Goal: Ask a question

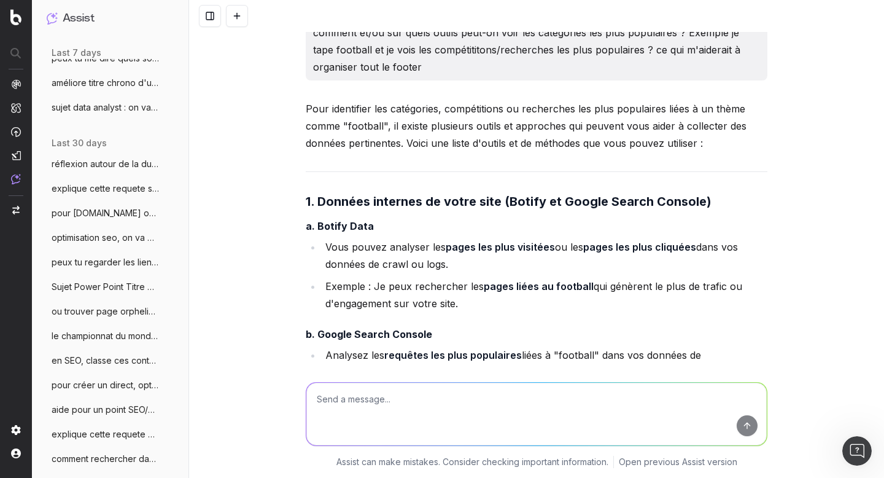
scroll to position [263, 0]
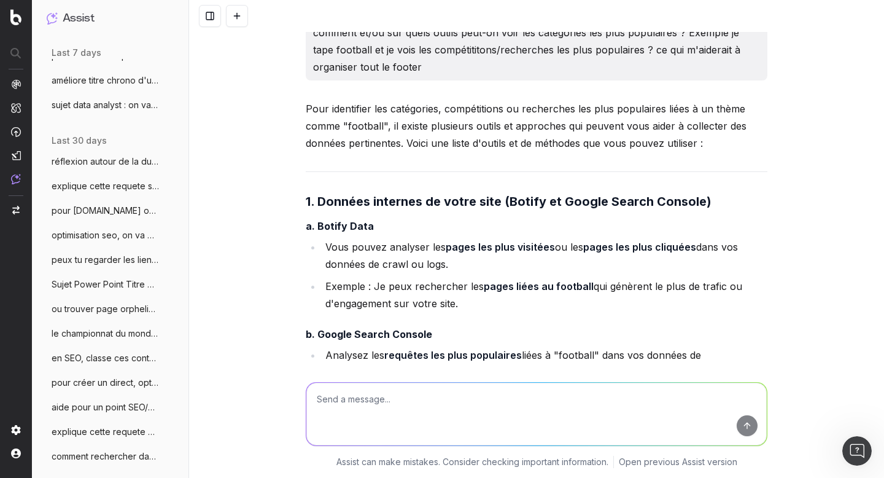
click at [96, 280] on span "Sujet Power Point Titre Discover Aide-mo" at bounding box center [106, 284] width 108 height 12
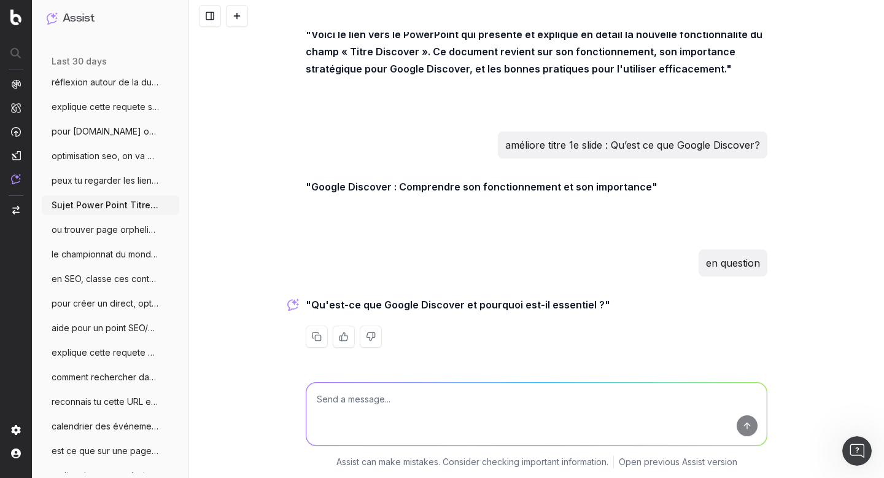
scroll to position [349, 0]
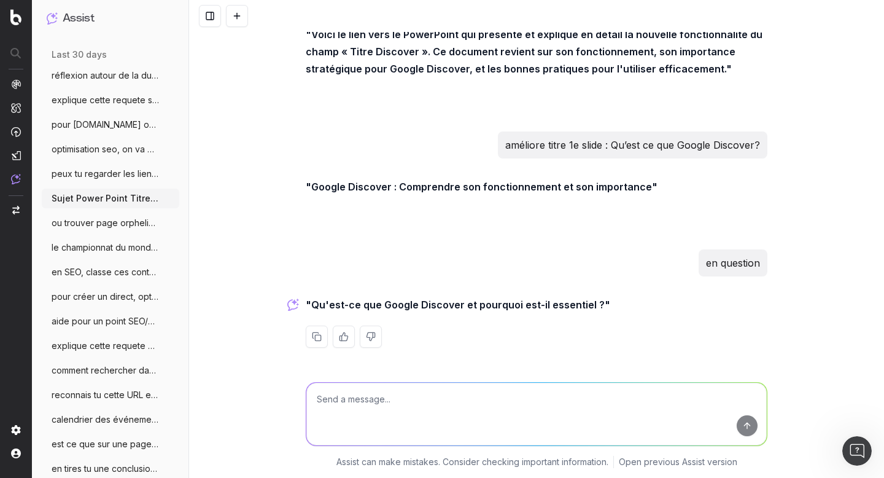
click at [98, 324] on span "aide pour un point SEO/Data, on va trait" at bounding box center [106, 321] width 108 height 12
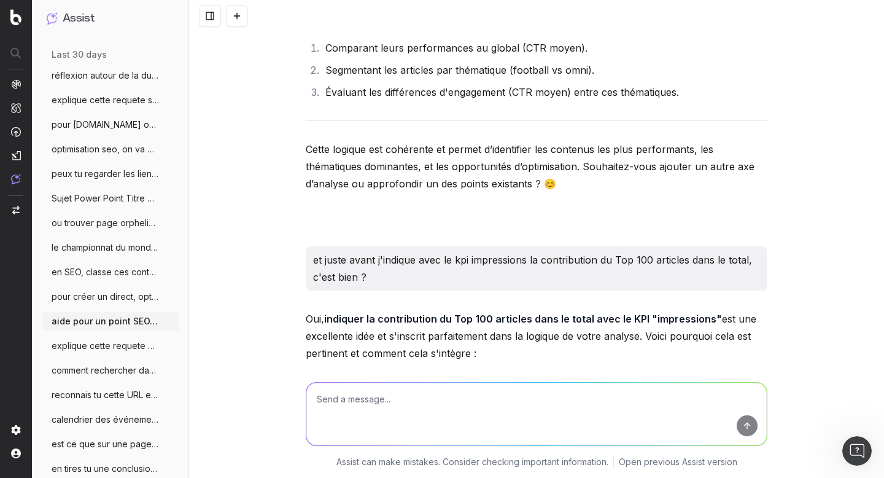
scroll to position [22088, 0]
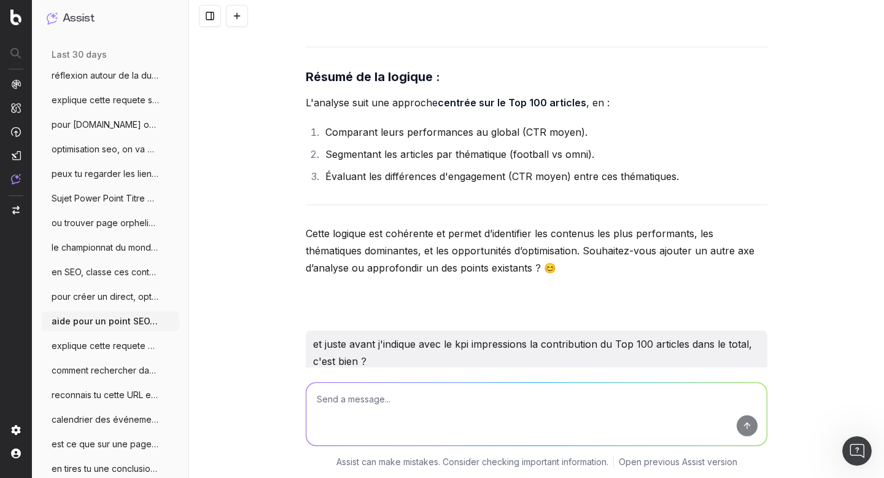
click at [412, 391] on textarea at bounding box center [536, 414] width 461 height 63
type textarea "tu vas m'aider pour un prochain sujet SEO, te souviens tu de l'idée d'isoler le…"
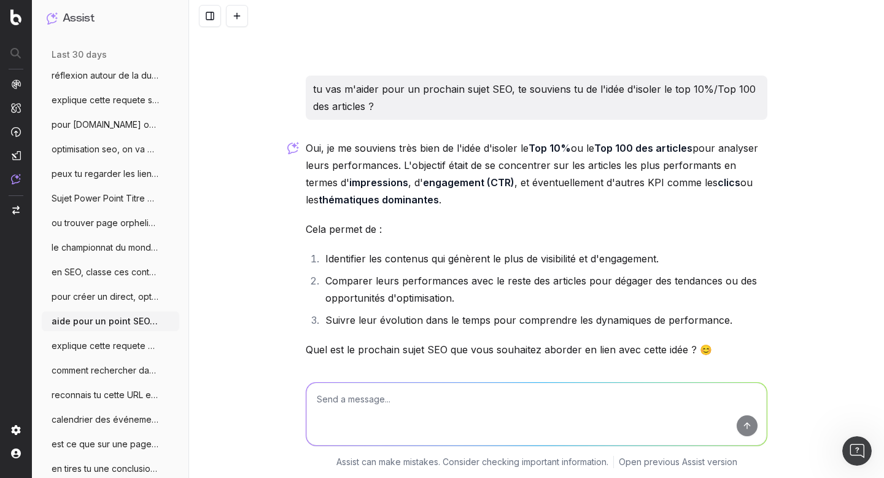
scroll to position [31969, 0]
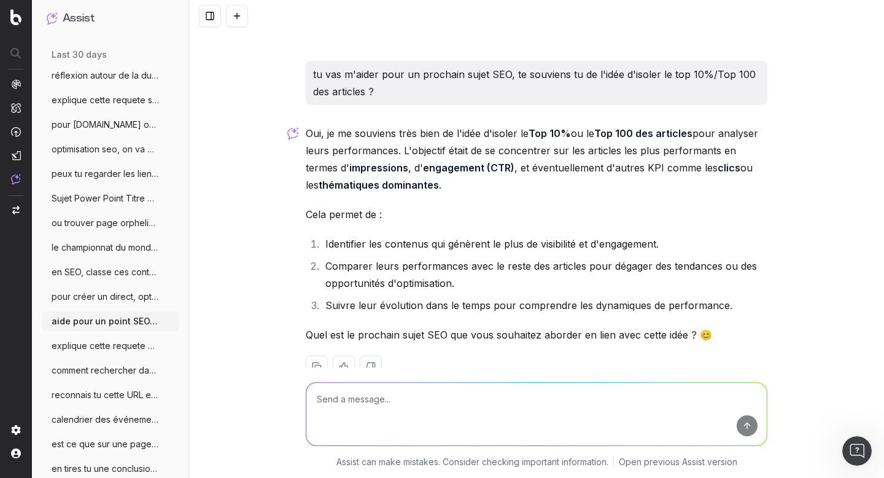
click at [357, 411] on textarea at bounding box center [536, 414] width 461 height 63
type textarea "maintenant on va prendre comme KPI, les articles avec + de 100K clics, quels re…"
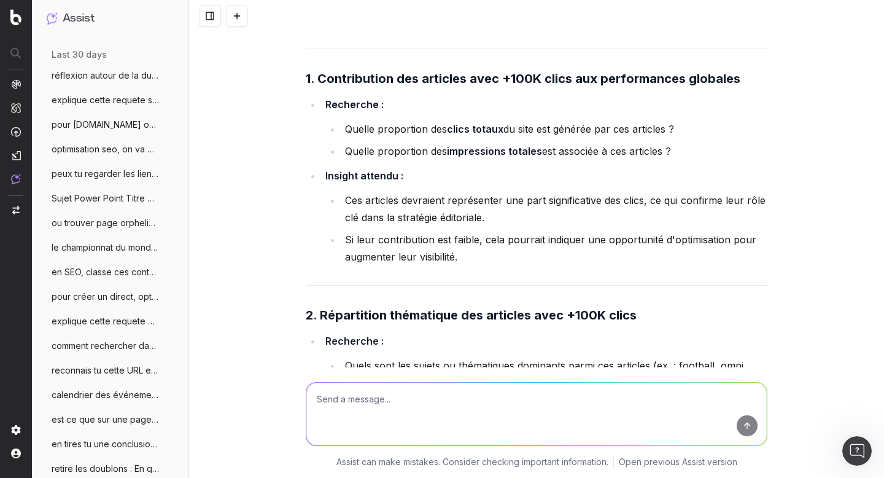
scroll to position [32417, 0]
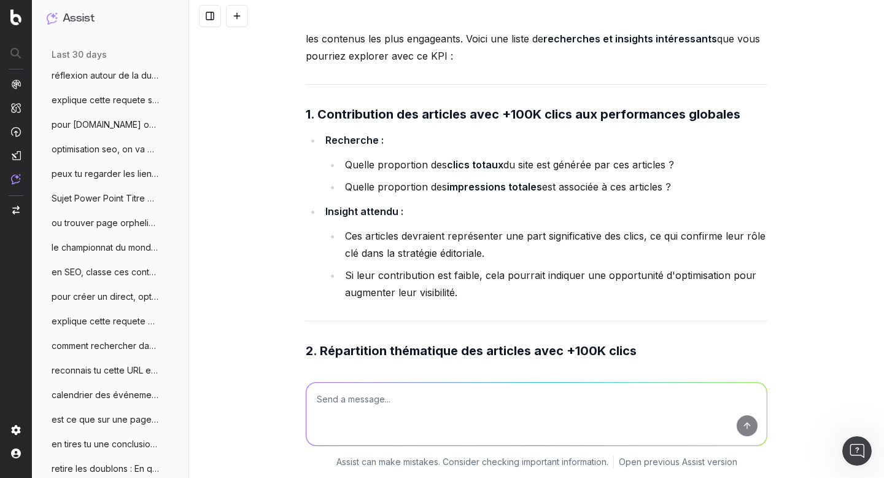
click at [381, 403] on textarea at bounding box center [536, 414] width 461 height 63
paste textarea "Prendre mois par mois nombre d'articles à plus de 100K clics par mois ainsi que…"
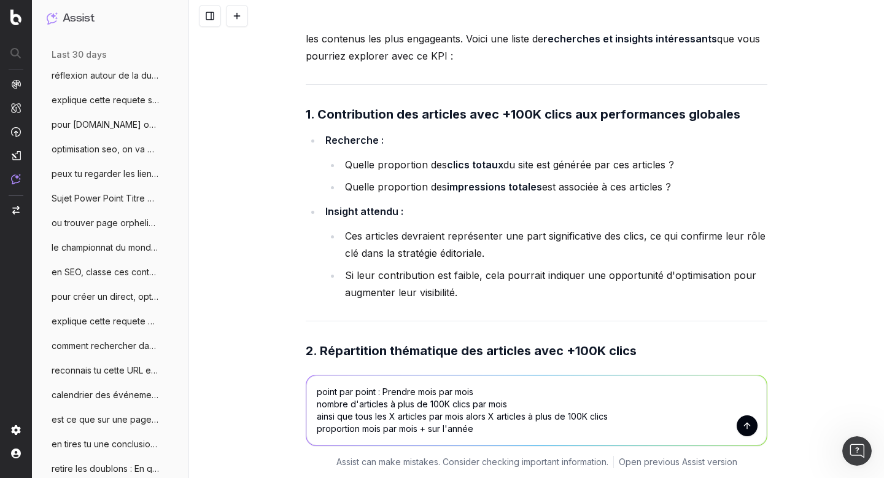
click at [416, 428] on textarea "point par point : Prendre mois par mois nombre d'articles à plus de 100K clics …" at bounding box center [536, 410] width 461 height 70
type textarea "point par point : Prendre mois par mois nombre d'articles à plus de 100K clics …"
click at [472, 420] on textarea "point par point : Prendre mois par mois nombre d'articles à plus de 100K clics …" at bounding box center [536, 410] width 461 height 70
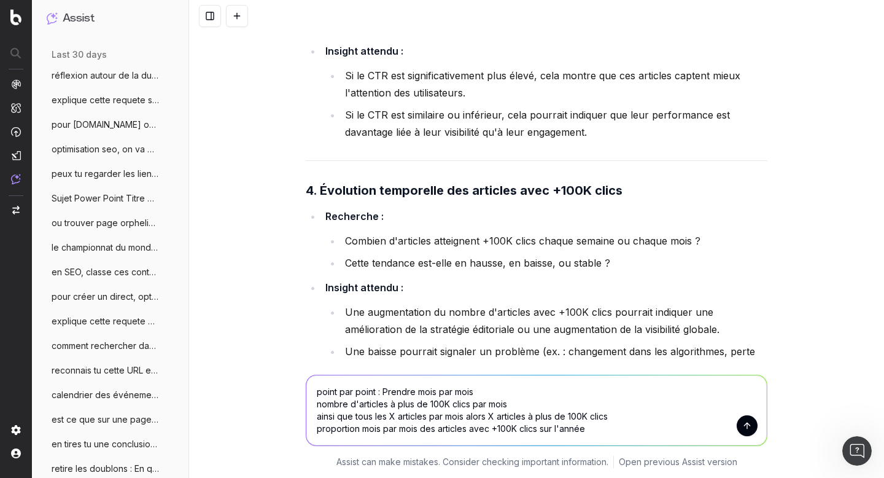
scroll to position [33089, 0]
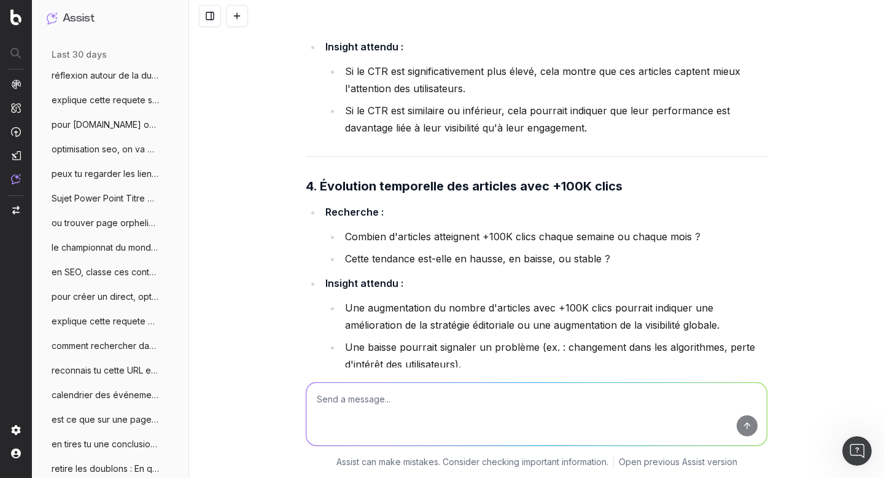
click at [253, 174] on div "aide pour un point SEO/Data, on va traiter ces 2 sujets, tu vas m'aider pour un…" at bounding box center [536, 239] width 695 height 478
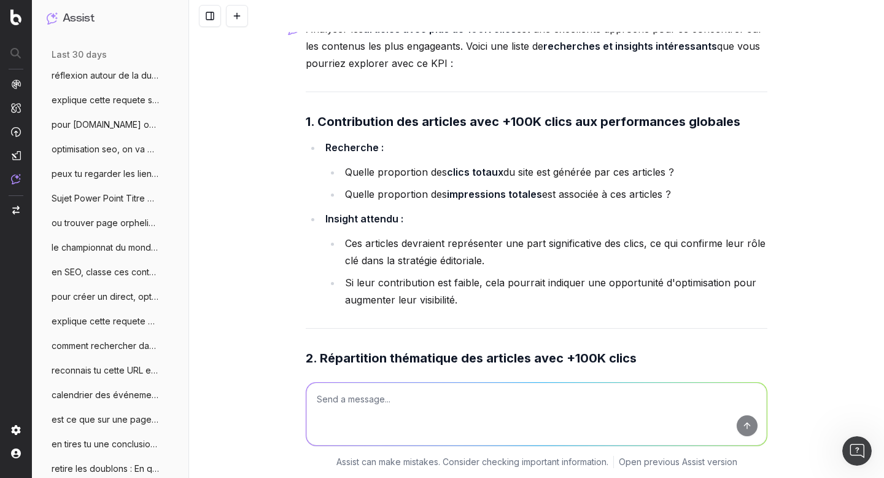
scroll to position [32403, 0]
